Goal: Obtain resource: Download file/media

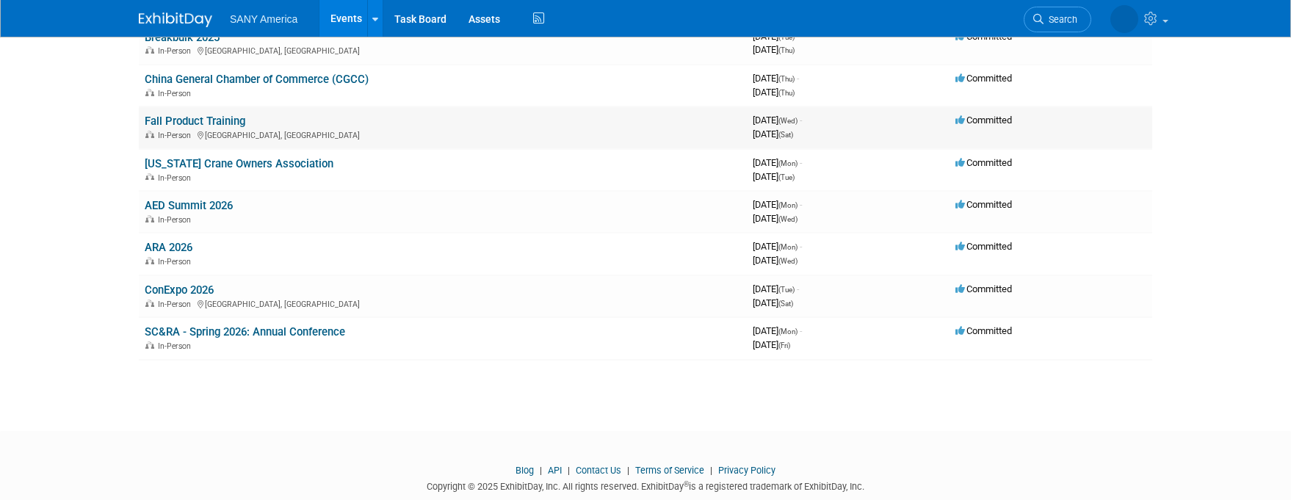
scroll to position [224, 0]
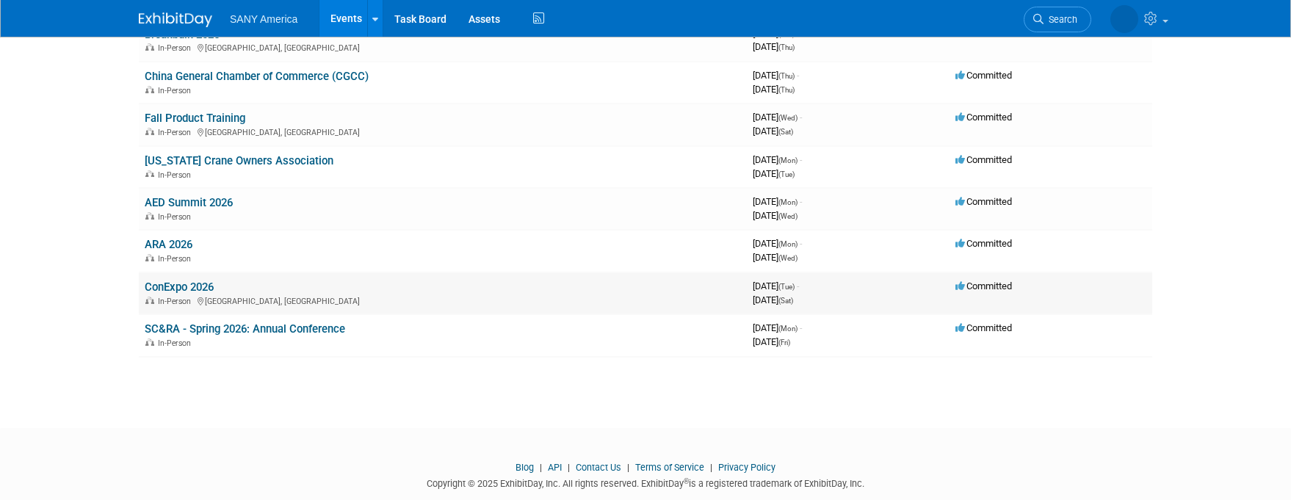
click at [184, 284] on link "ConExpo 2026" at bounding box center [179, 287] width 69 height 13
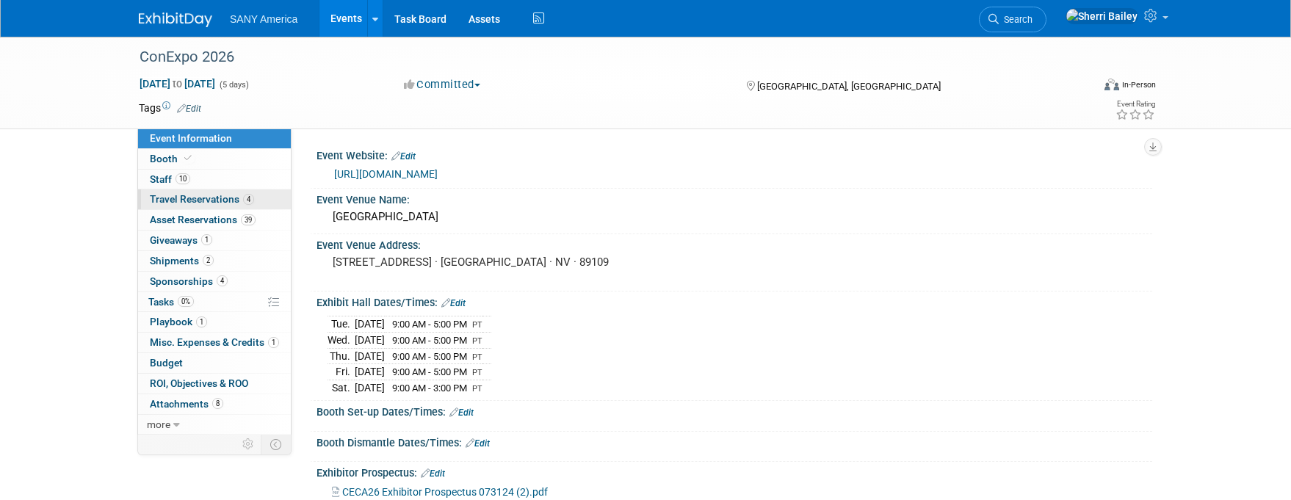
drag, startPoint x: 202, startPoint y: 203, endPoint x: 209, endPoint y: 206, distance: 8.2
click at [202, 203] on span "Travel Reservations 4" at bounding box center [202, 199] width 104 height 12
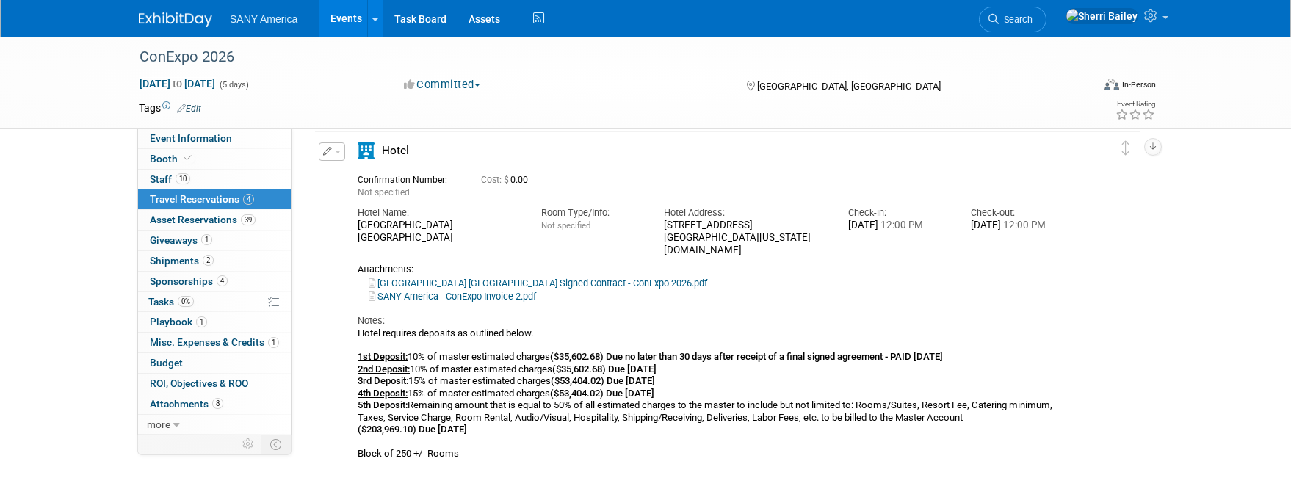
scroll to position [861, 0]
click at [463, 283] on link "[GEOGRAPHIC_DATA] [GEOGRAPHIC_DATA] Signed Contract - ConExpo 2026.pdf" at bounding box center [538, 282] width 339 height 11
